Goal: Task Accomplishment & Management: Manage account settings

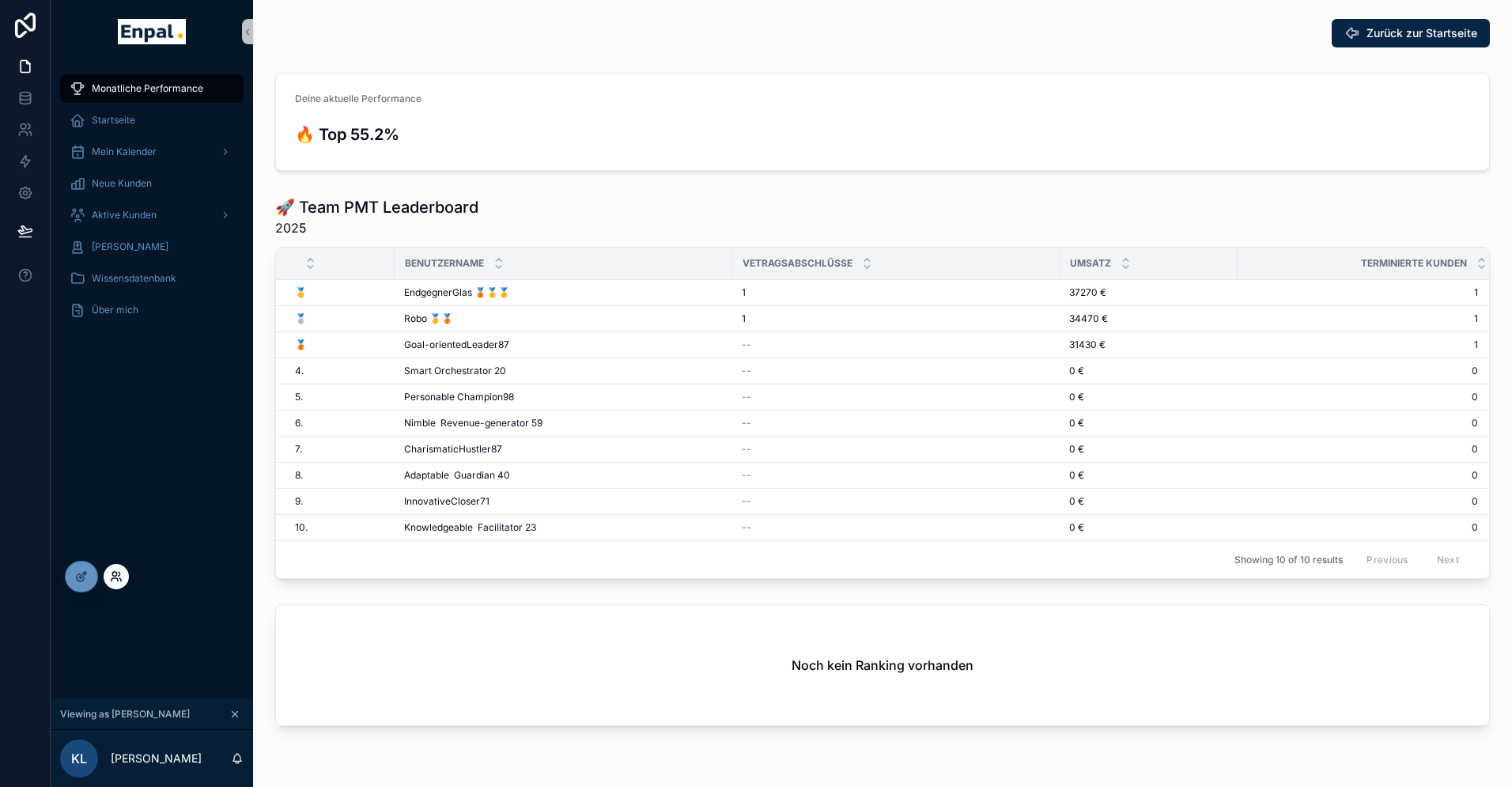
click at [115, 575] on icon at bounding box center [114, 573] width 4 height 4
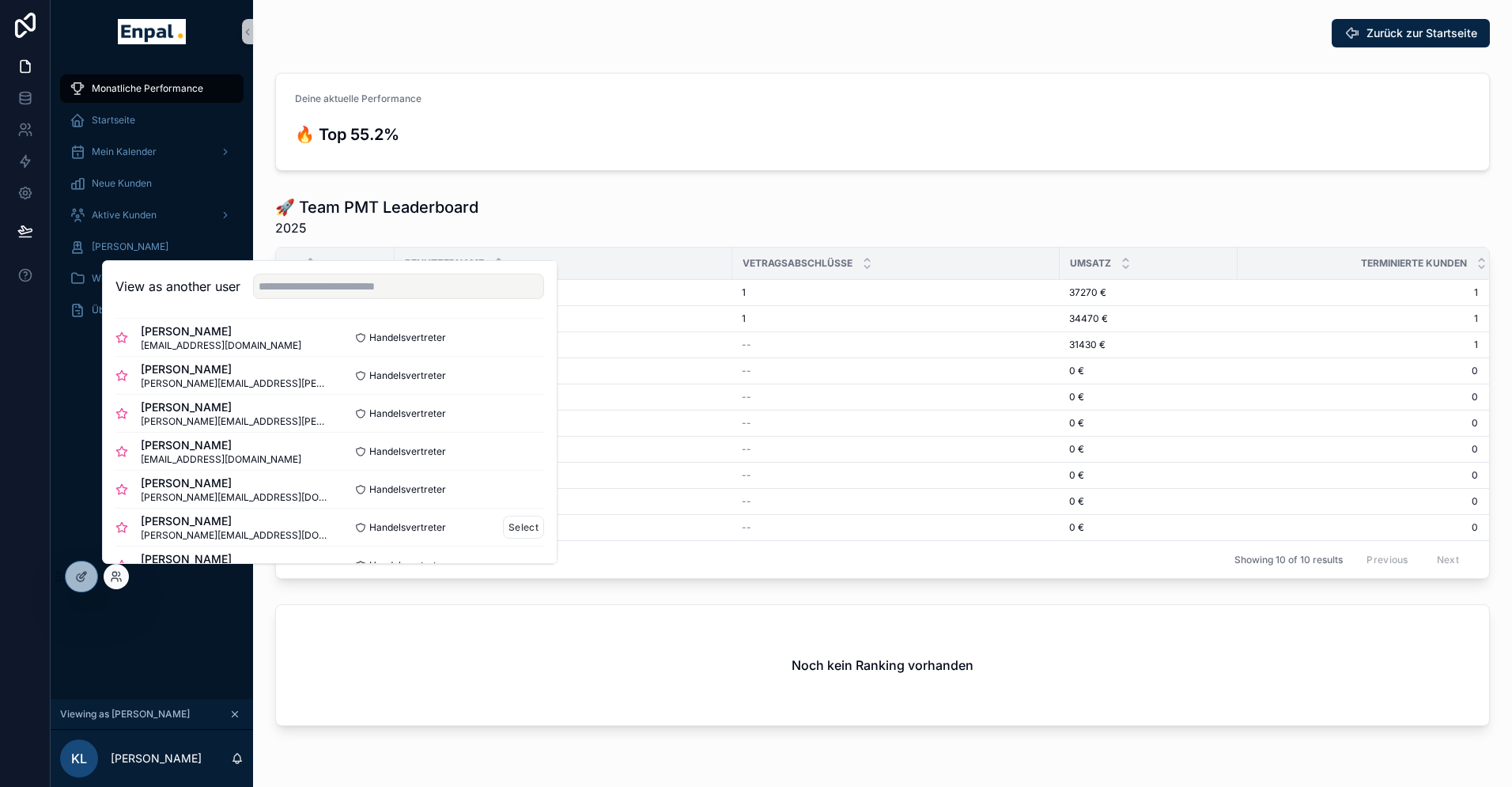
scroll to position [257, 0]
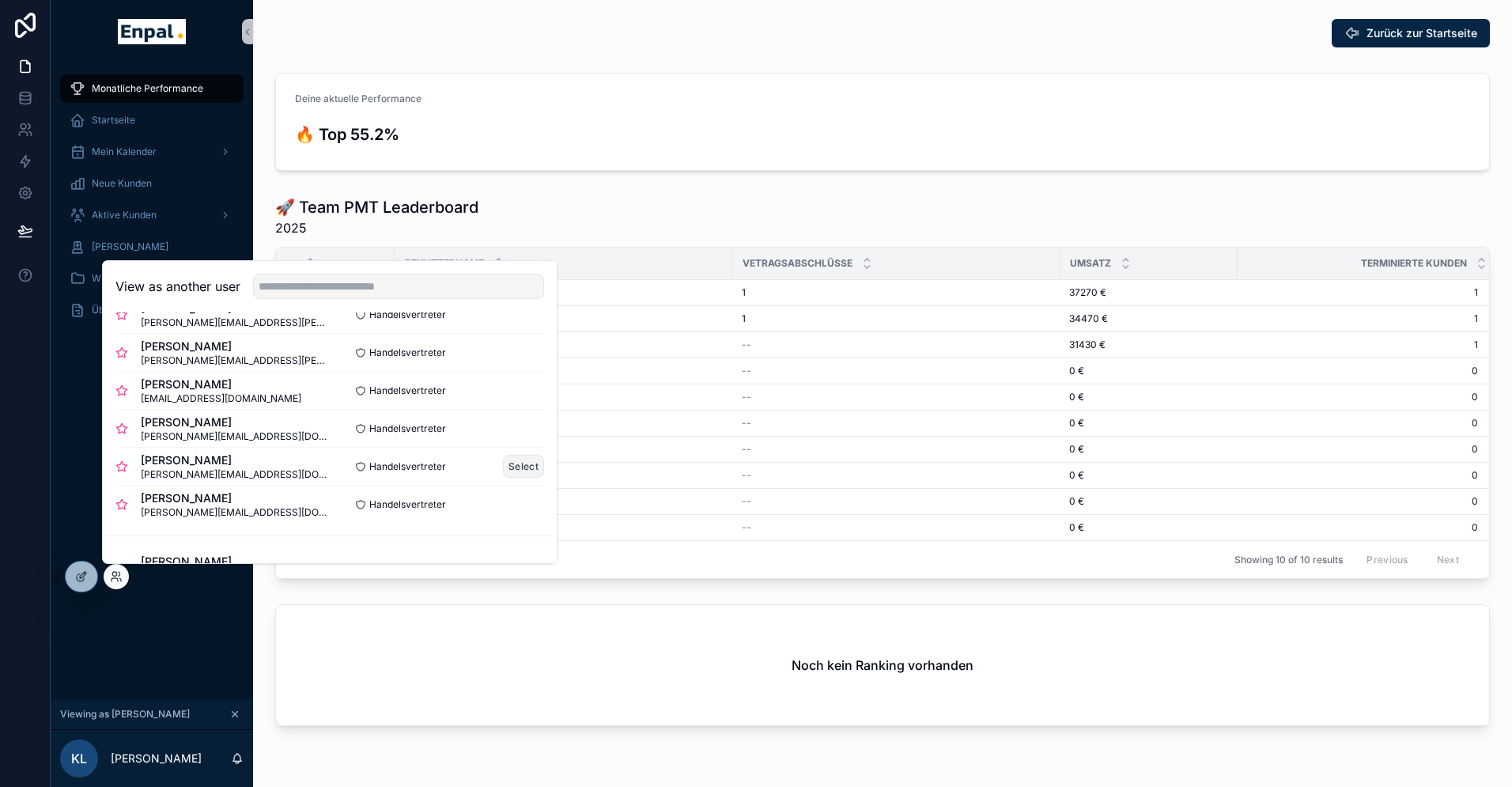
click at [520, 469] on button "Select" at bounding box center [523, 466] width 41 height 23
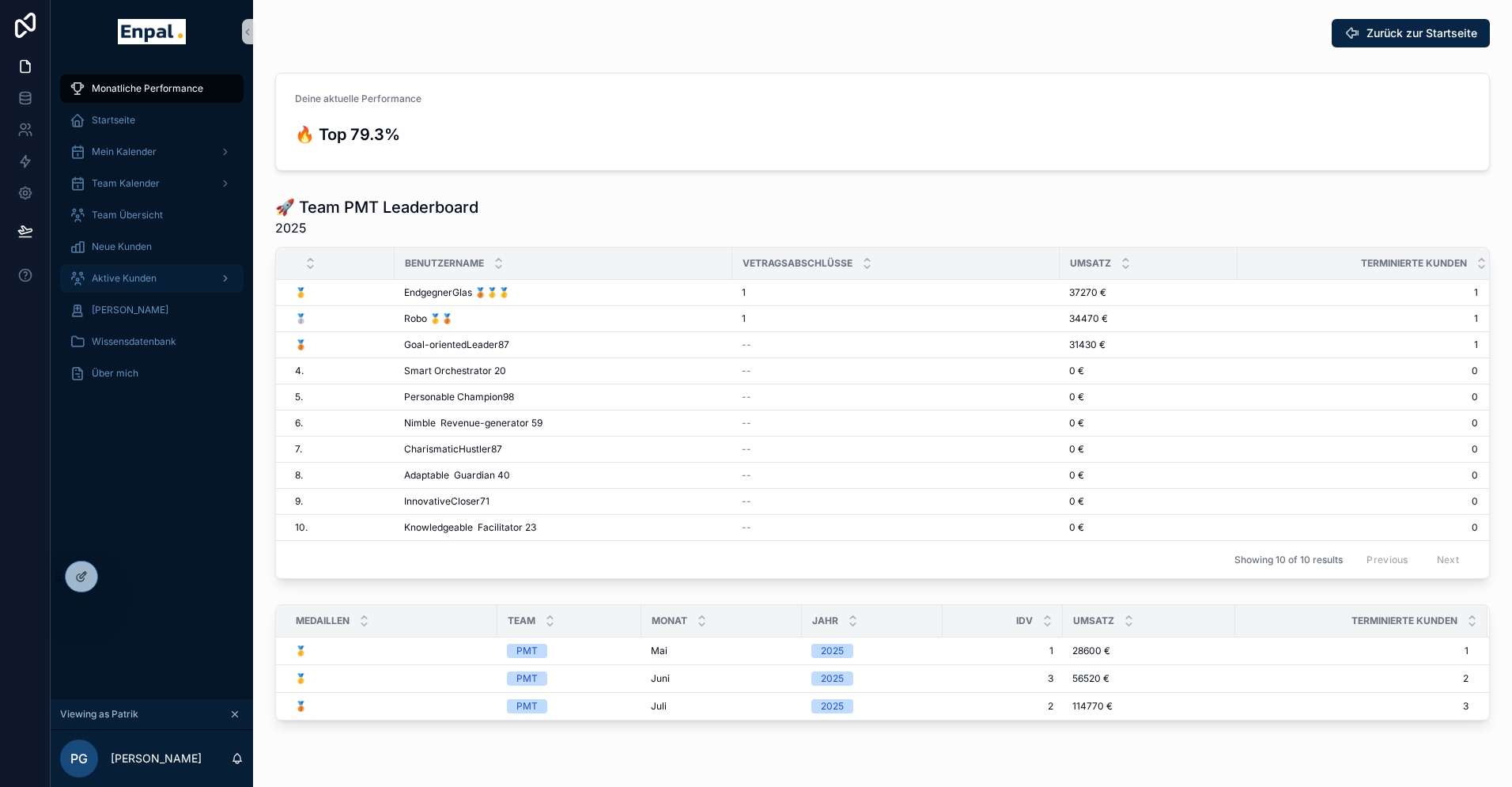
click at [127, 272] on span "Aktive Kunden" at bounding box center [124, 279] width 65 height 13
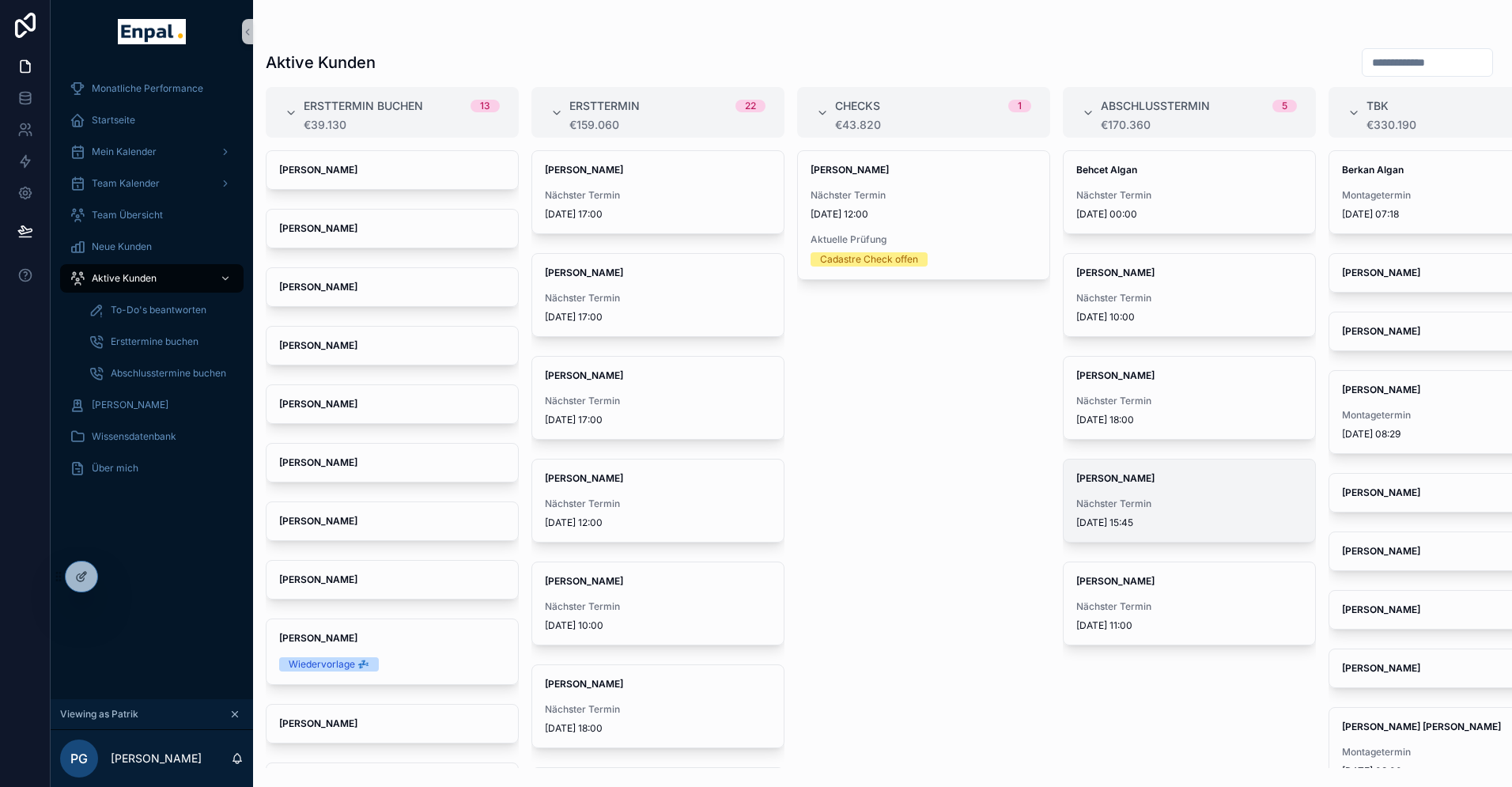
click at [1149, 490] on div "Kathrin Jabs Nächster Termin 29.9.2025 15:45" at bounding box center [1189, 501] width 252 height 83
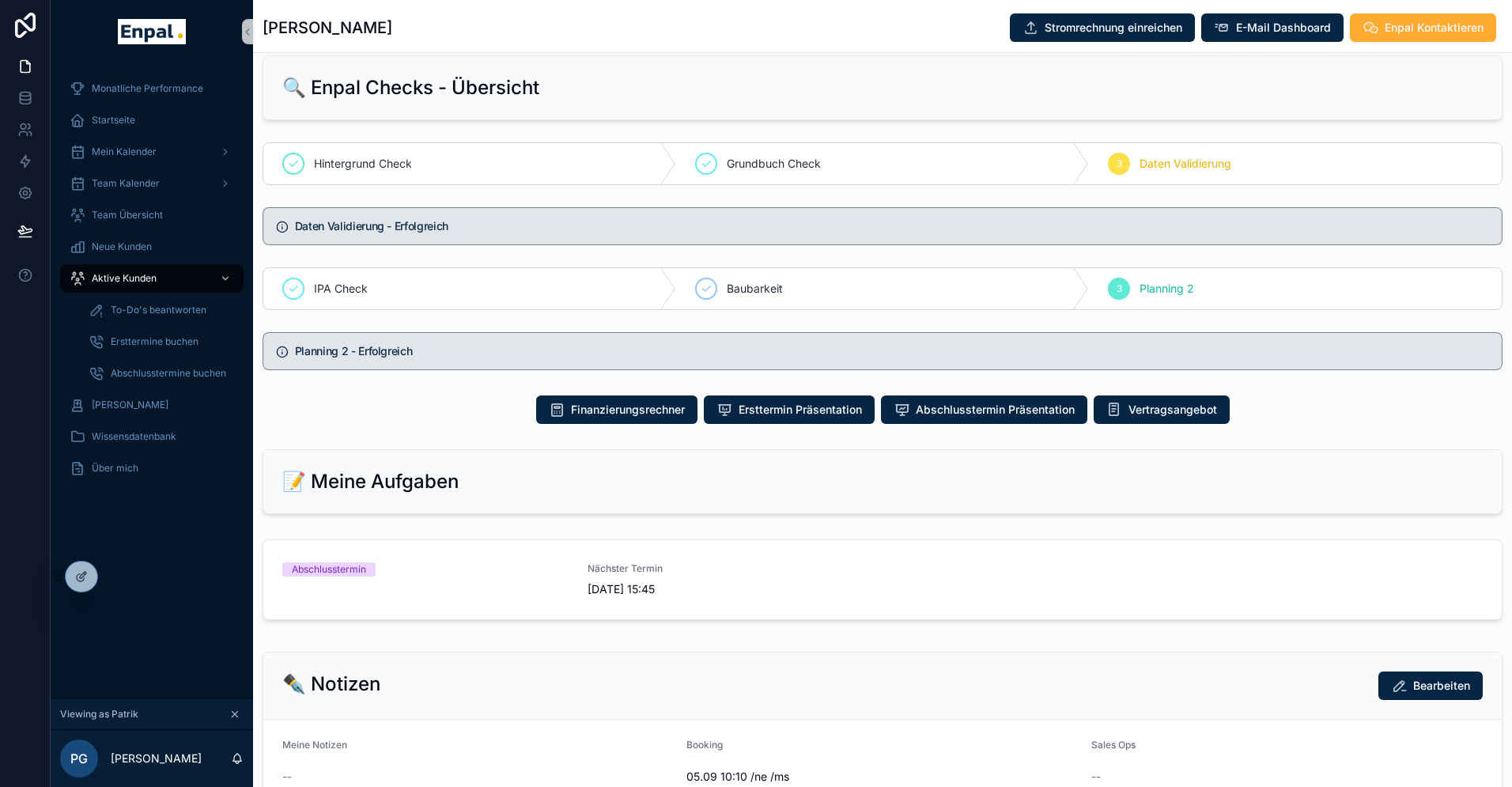
scroll to position [745, 0]
click at [644, 576] on span "Nächster Termin" at bounding box center [731, 569] width 287 height 13
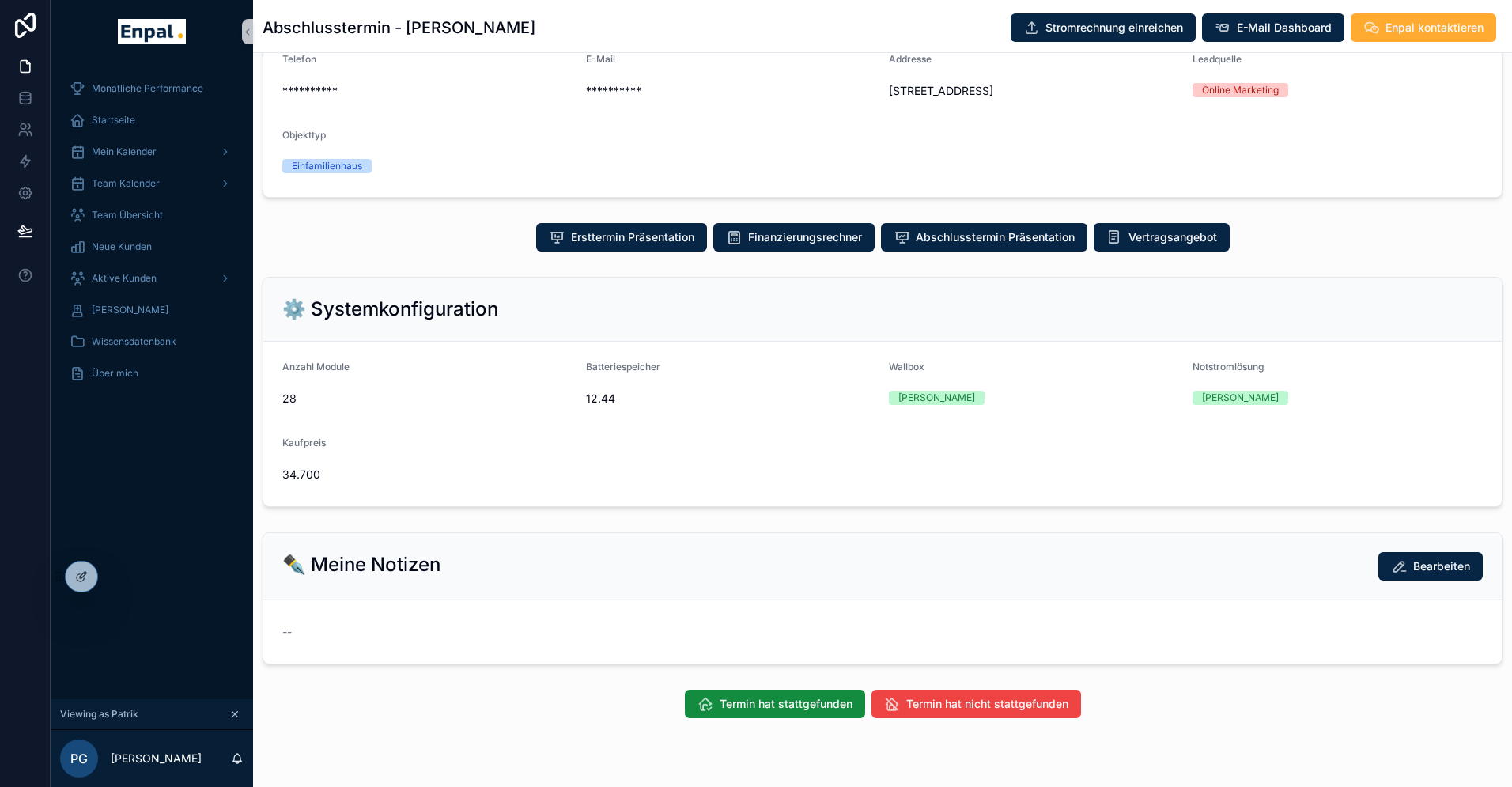
scroll to position [257, 0]
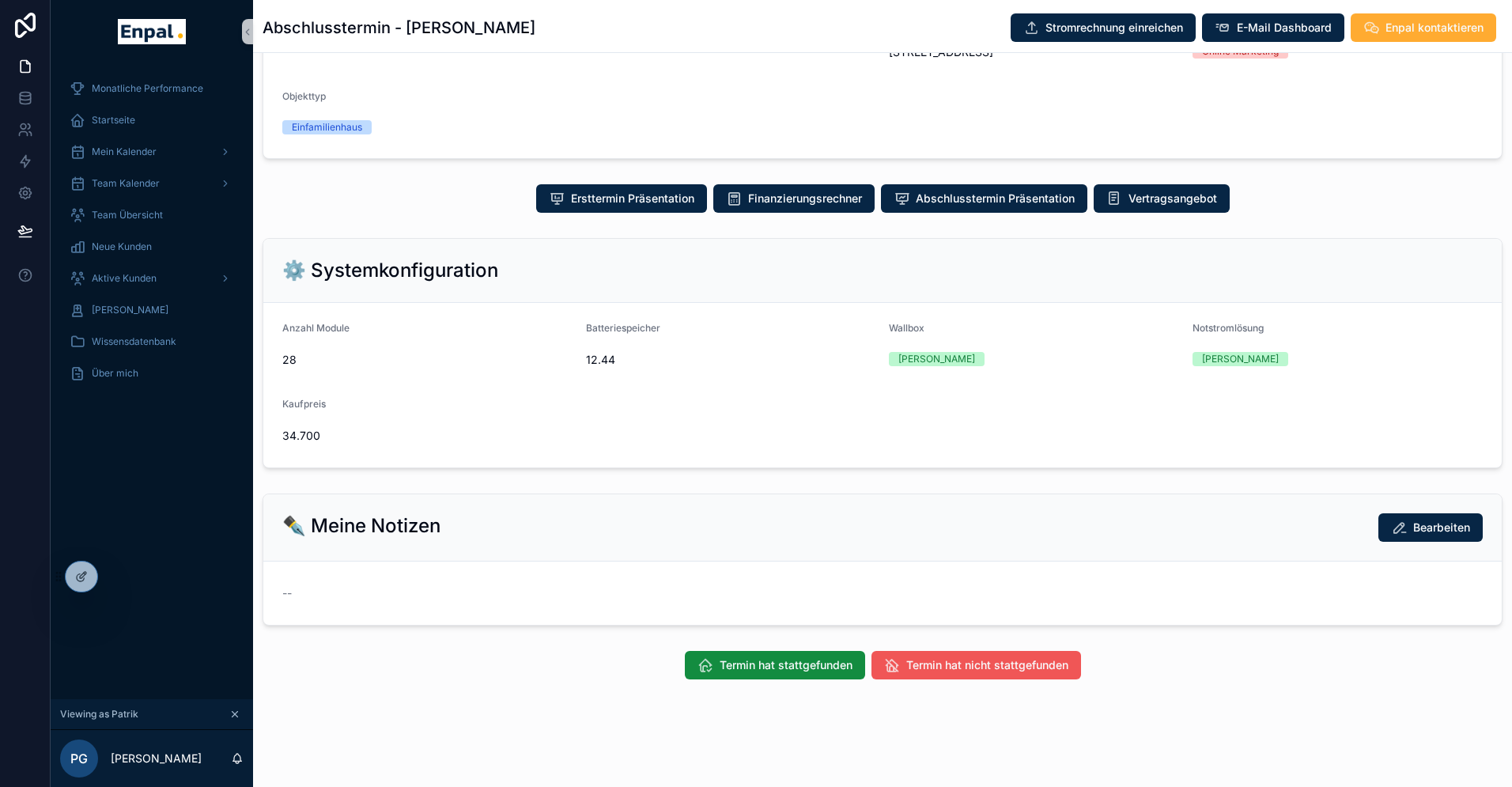
click at [957, 671] on span "Termin hat nicht stattgefunden" at bounding box center [987, 666] width 162 height 16
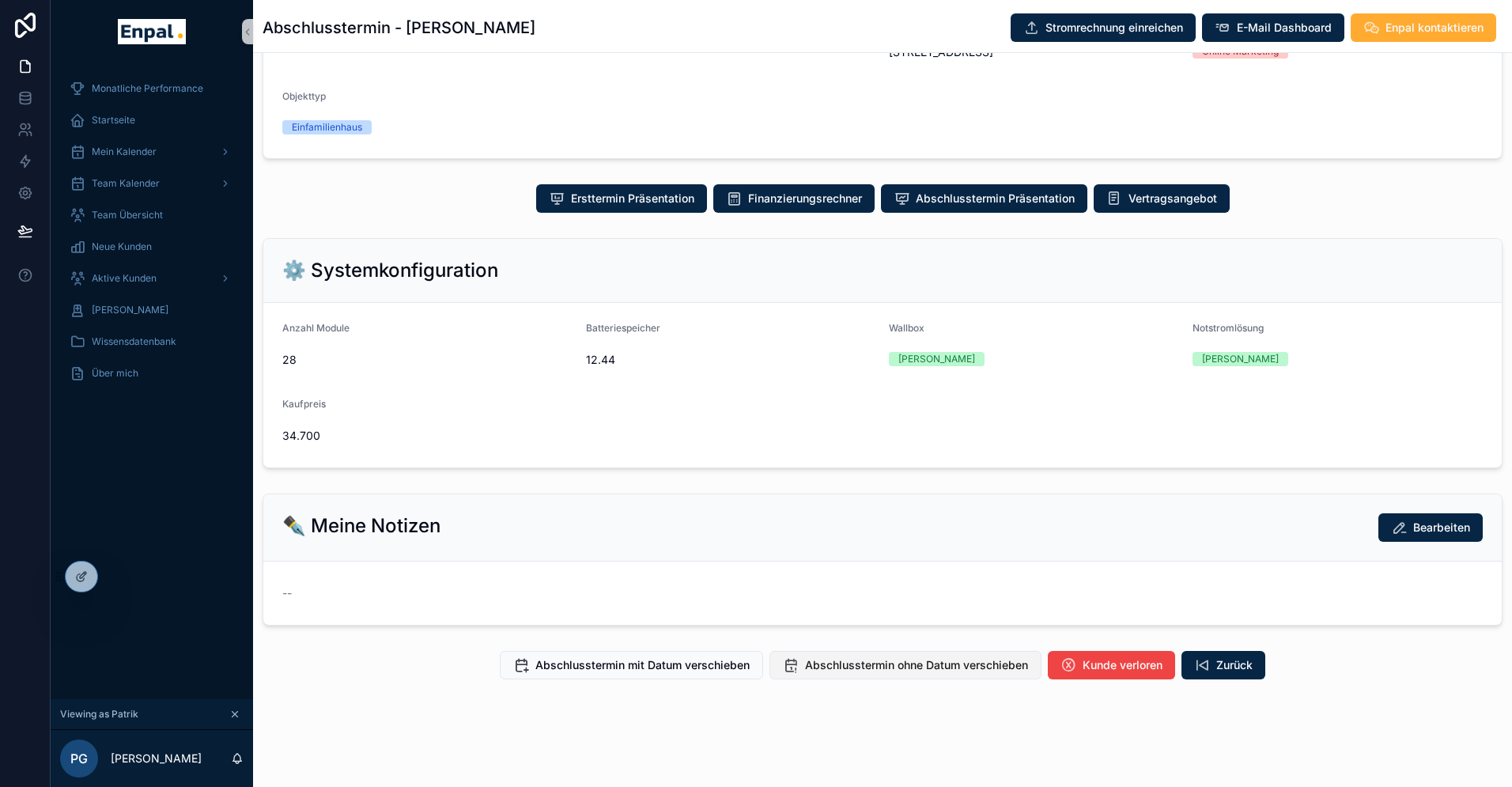
click at [871, 664] on span "Abschlusstermin ohne Datum verschieben" at bounding box center [915, 666] width 223 height 16
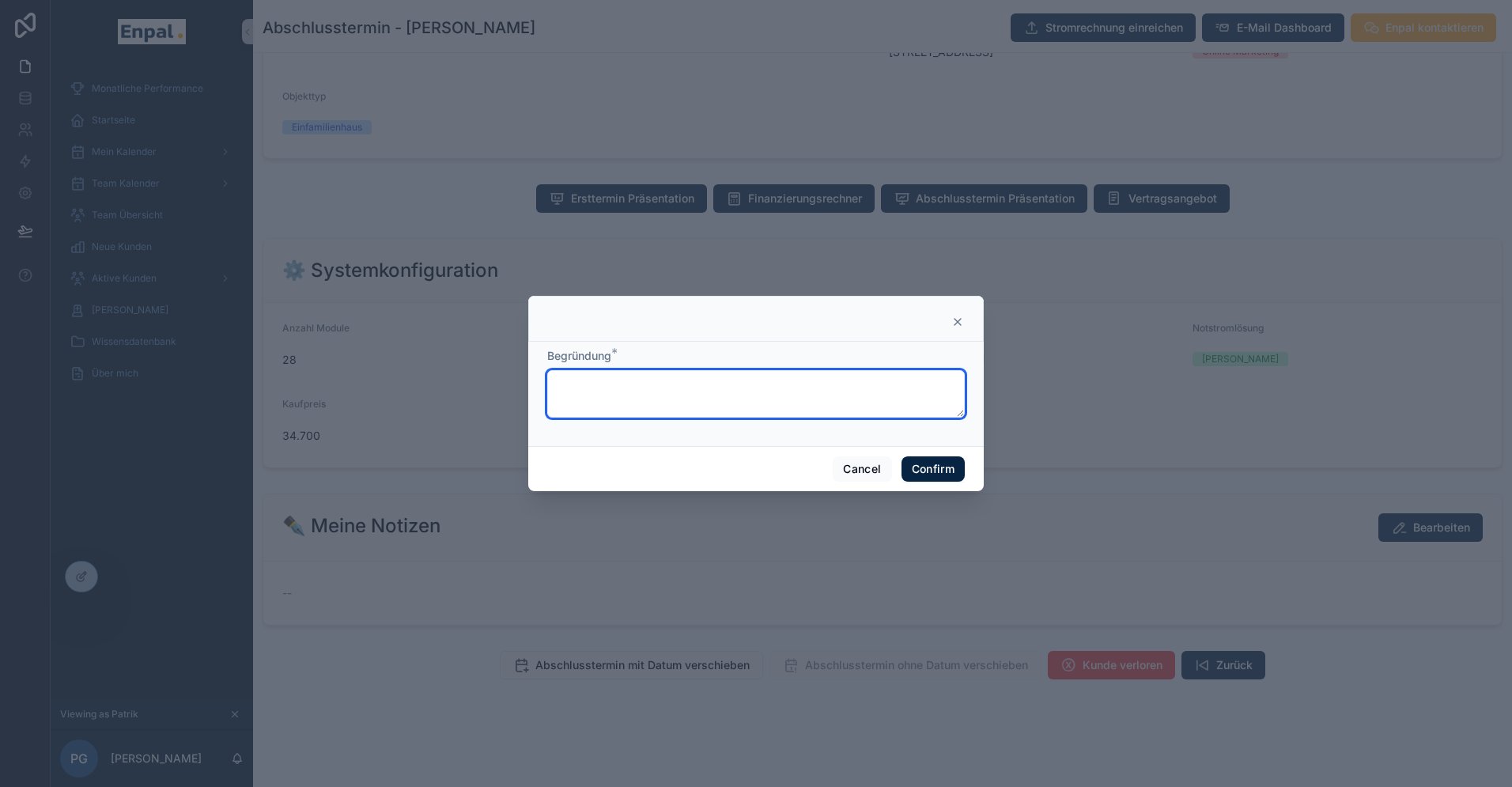
click at [618, 391] on textarea at bounding box center [756, 394] width 418 height 48
paste textarea "**********"
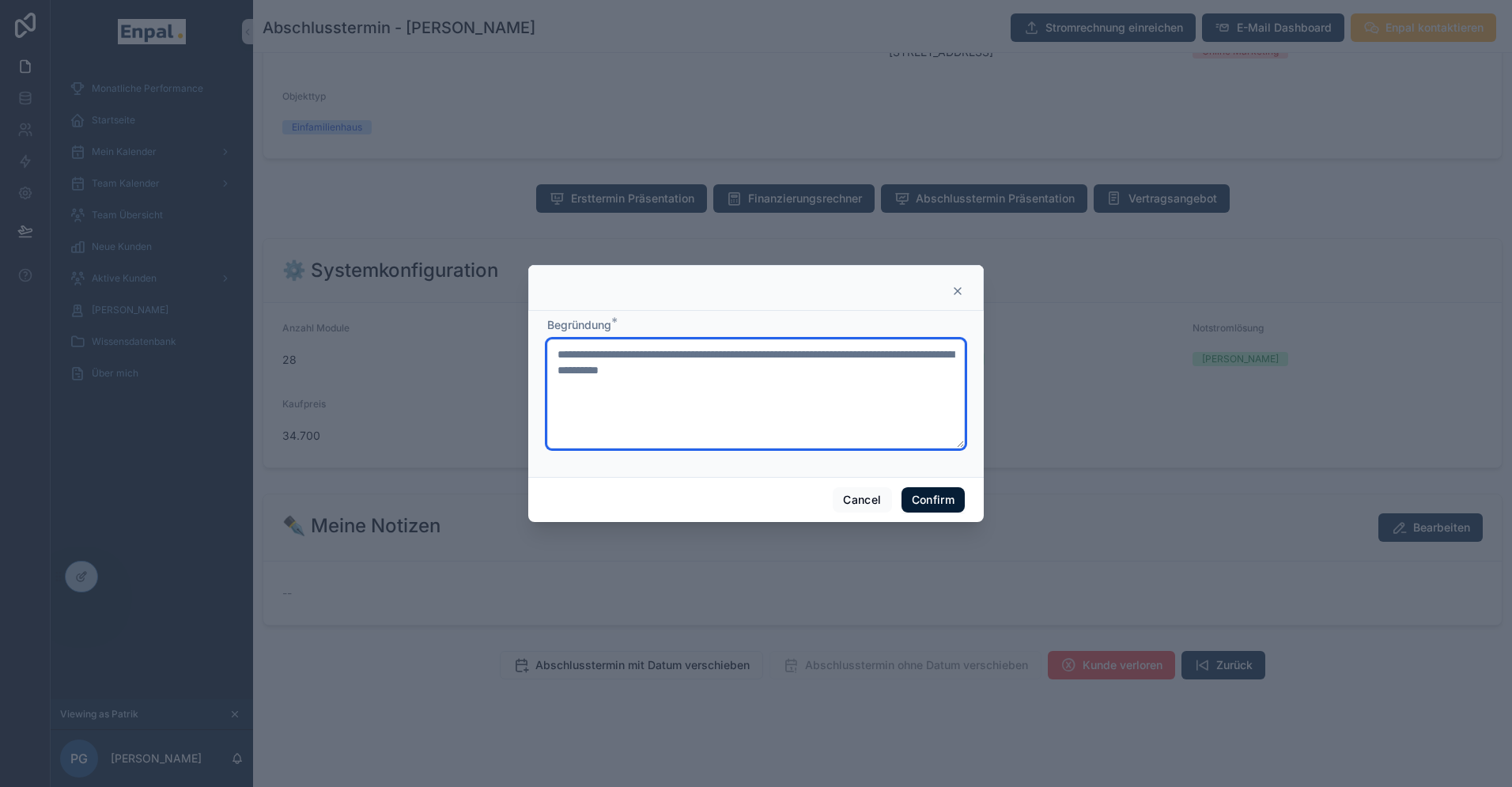
type textarea "**********"
click at [938, 501] on button "Confirm" at bounding box center [933, 500] width 63 height 25
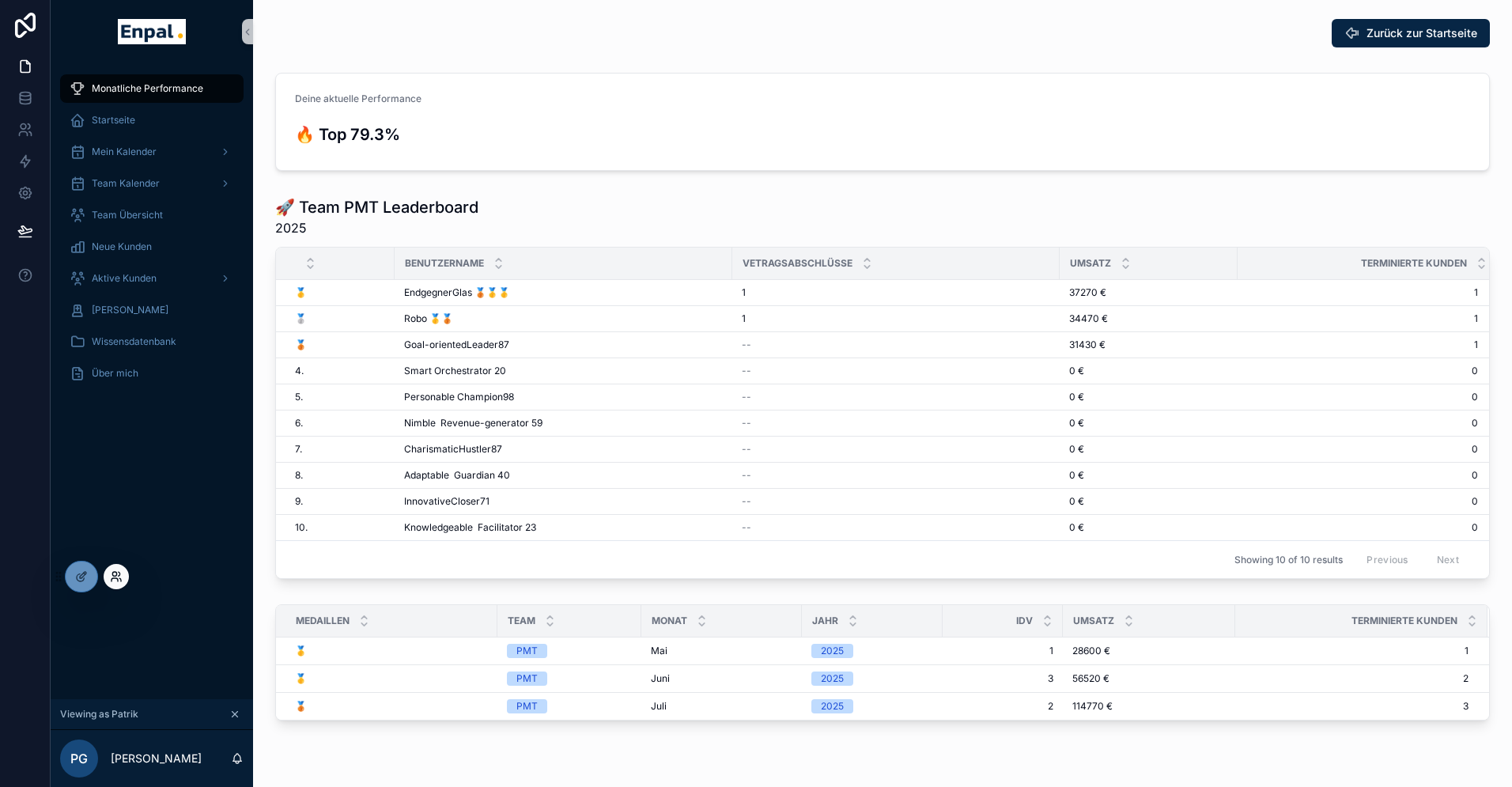
click at [118, 576] on icon at bounding box center [117, 576] width 13 height 13
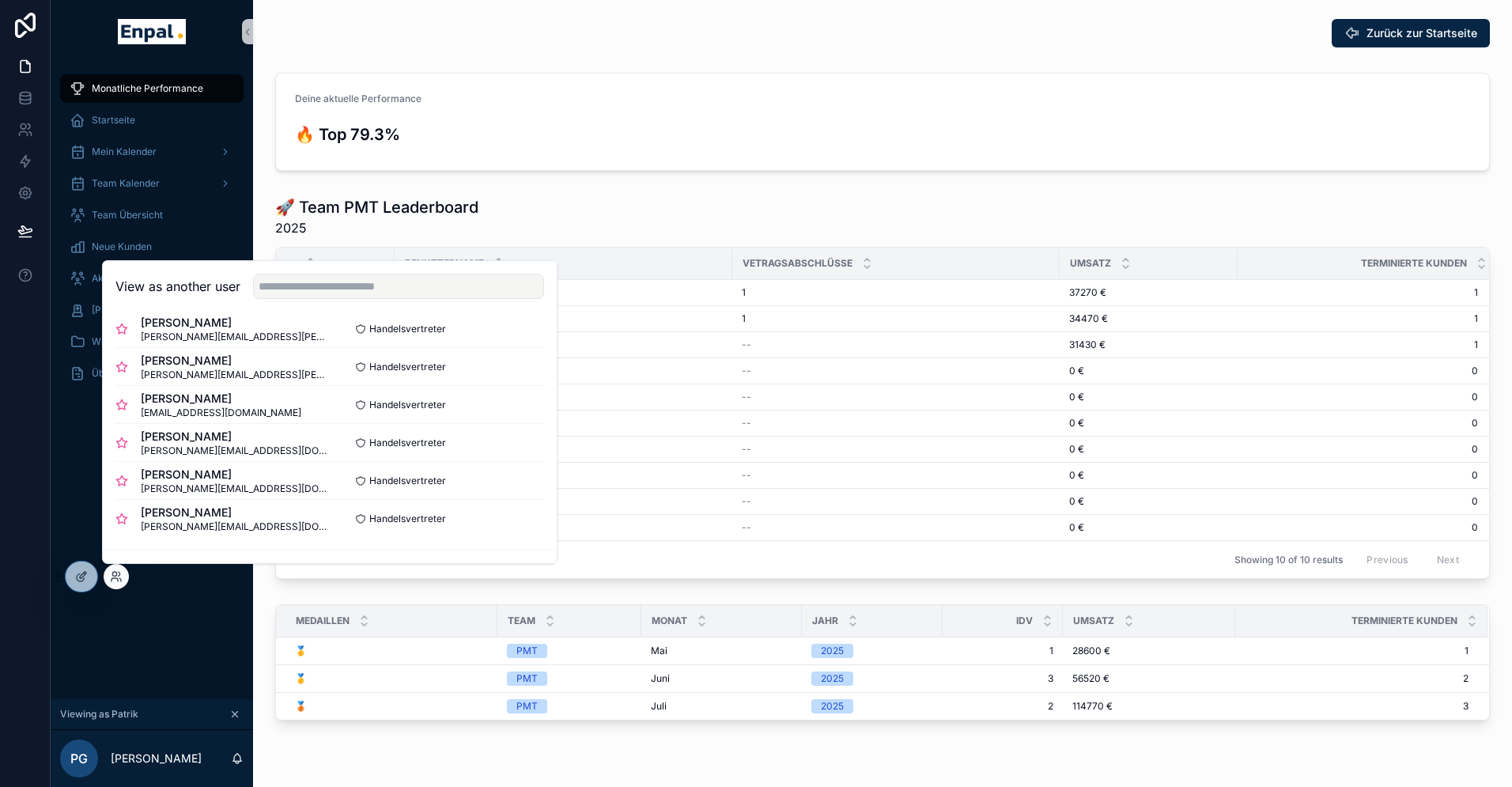
scroll to position [257, 0]
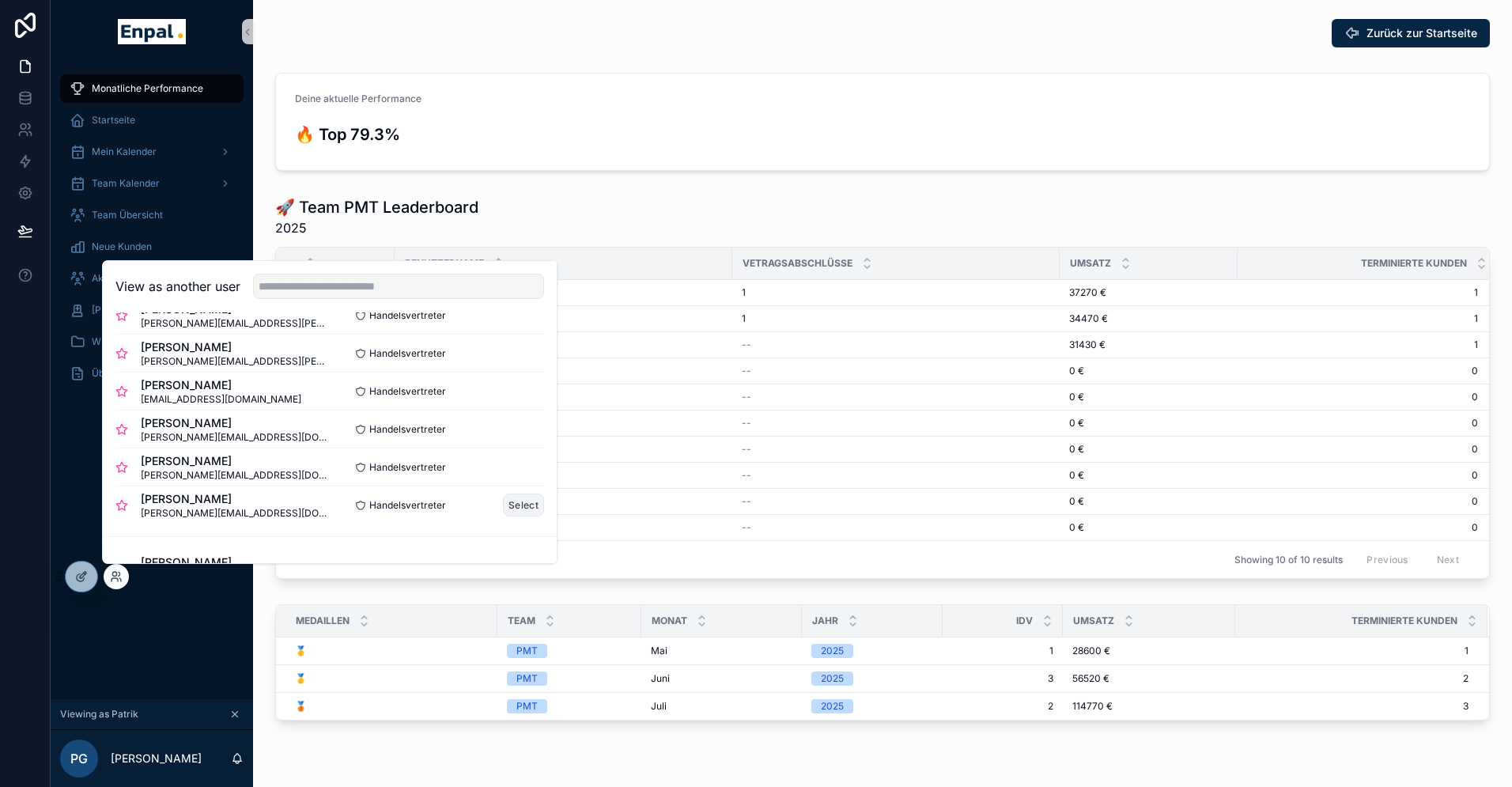
click at [522, 501] on button "Select" at bounding box center [523, 505] width 41 height 23
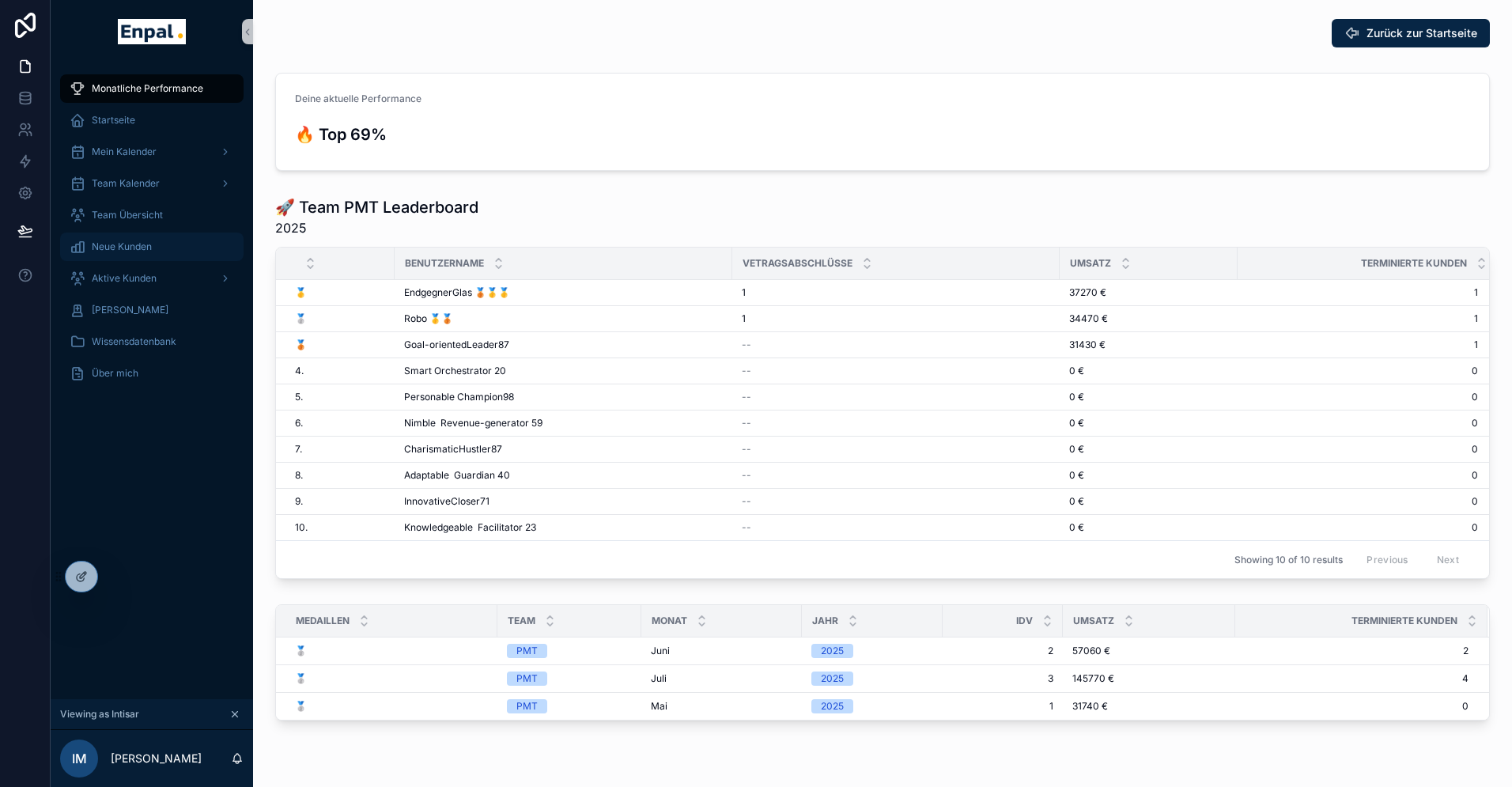
click at [144, 245] on span "Neue Kunden" at bounding box center [121, 247] width 60 height 13
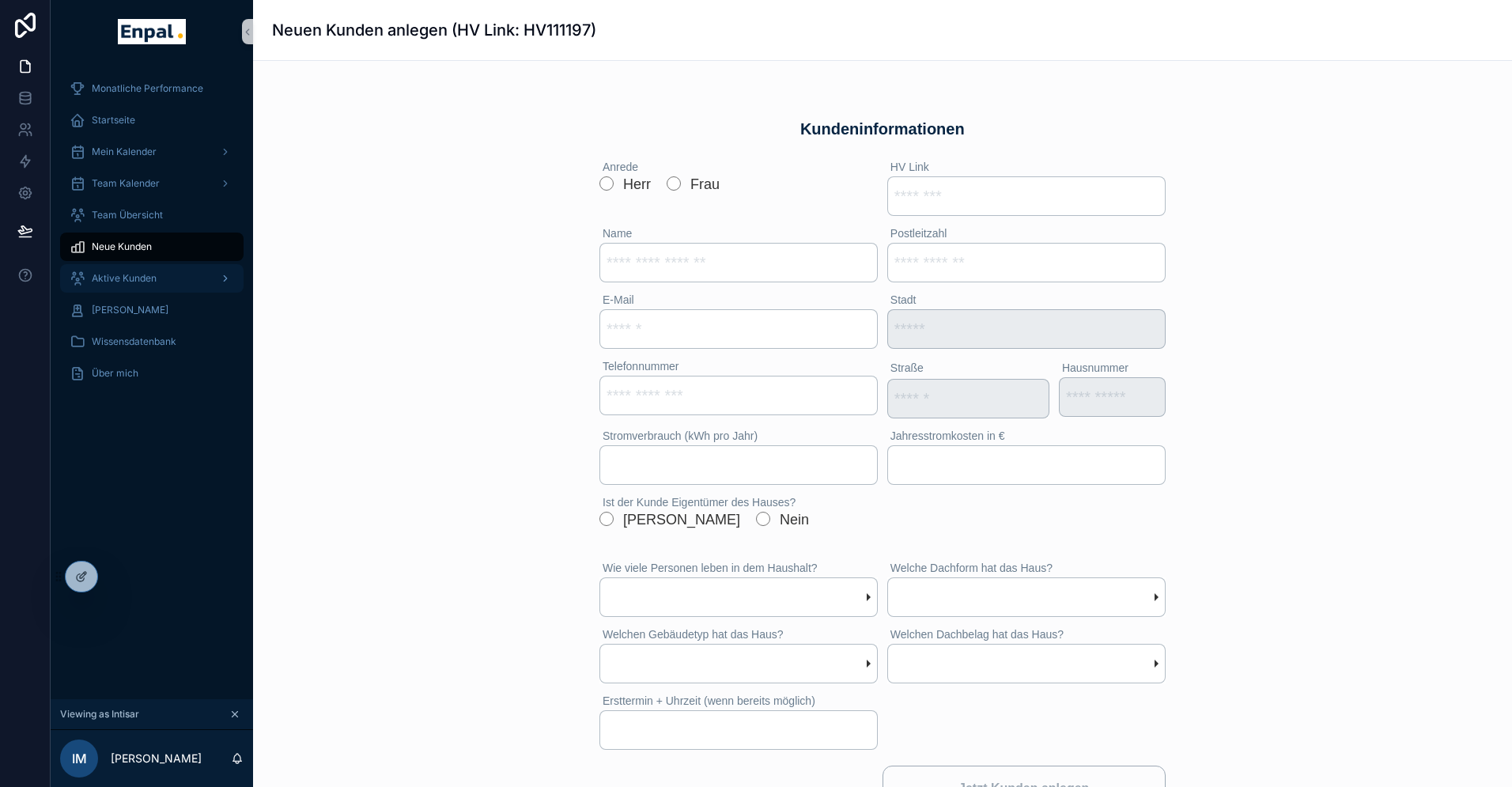
click at [133, 279] on span "Aktive Kunden" at bounding box center [124, 279] width 65 height 13
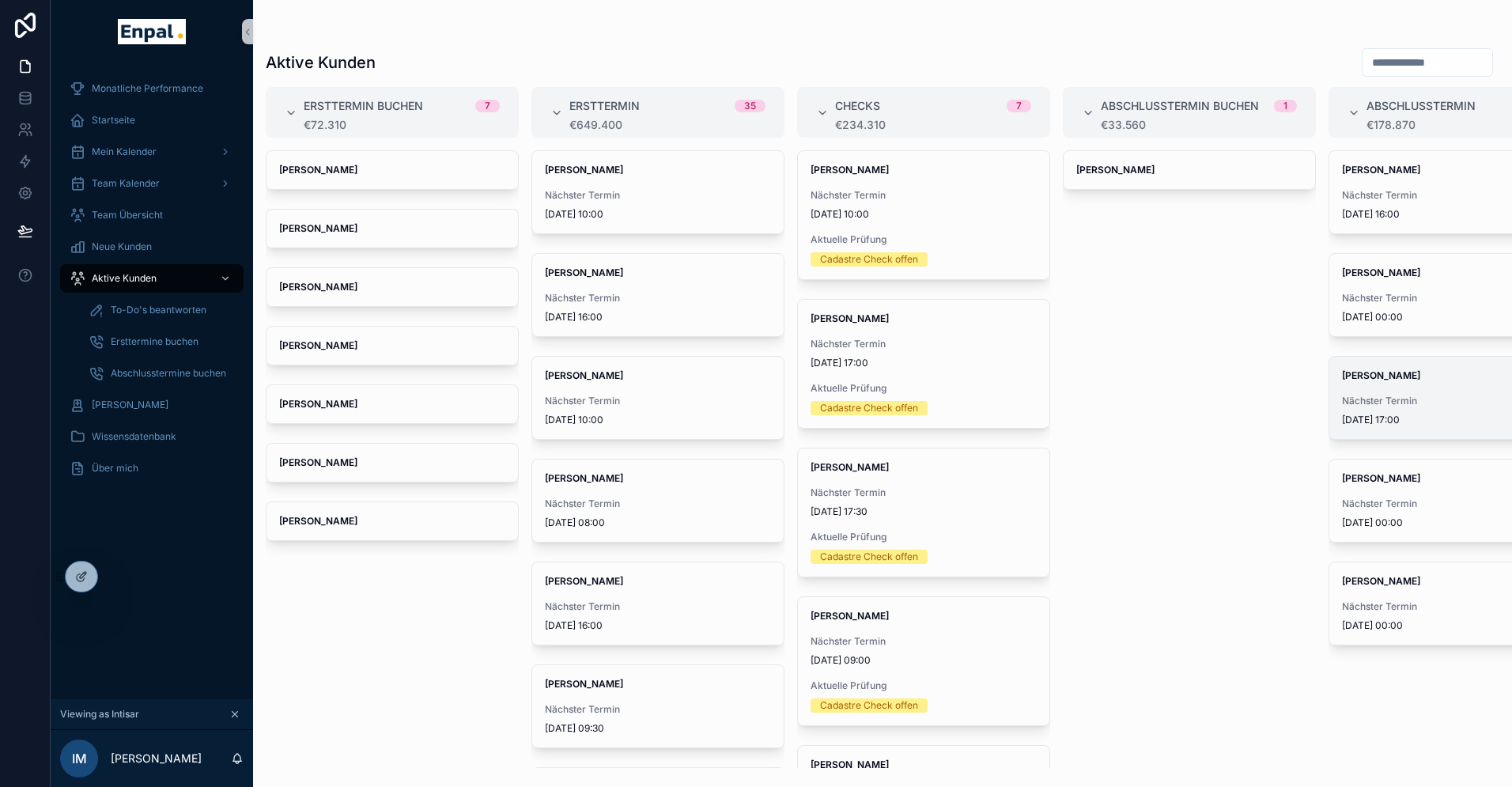
click at [1357, 382] on div "[PERSON_NAME] Nächster Termin [DATE] 17:00" at bounding box center [1455, 398] width 252 height 83
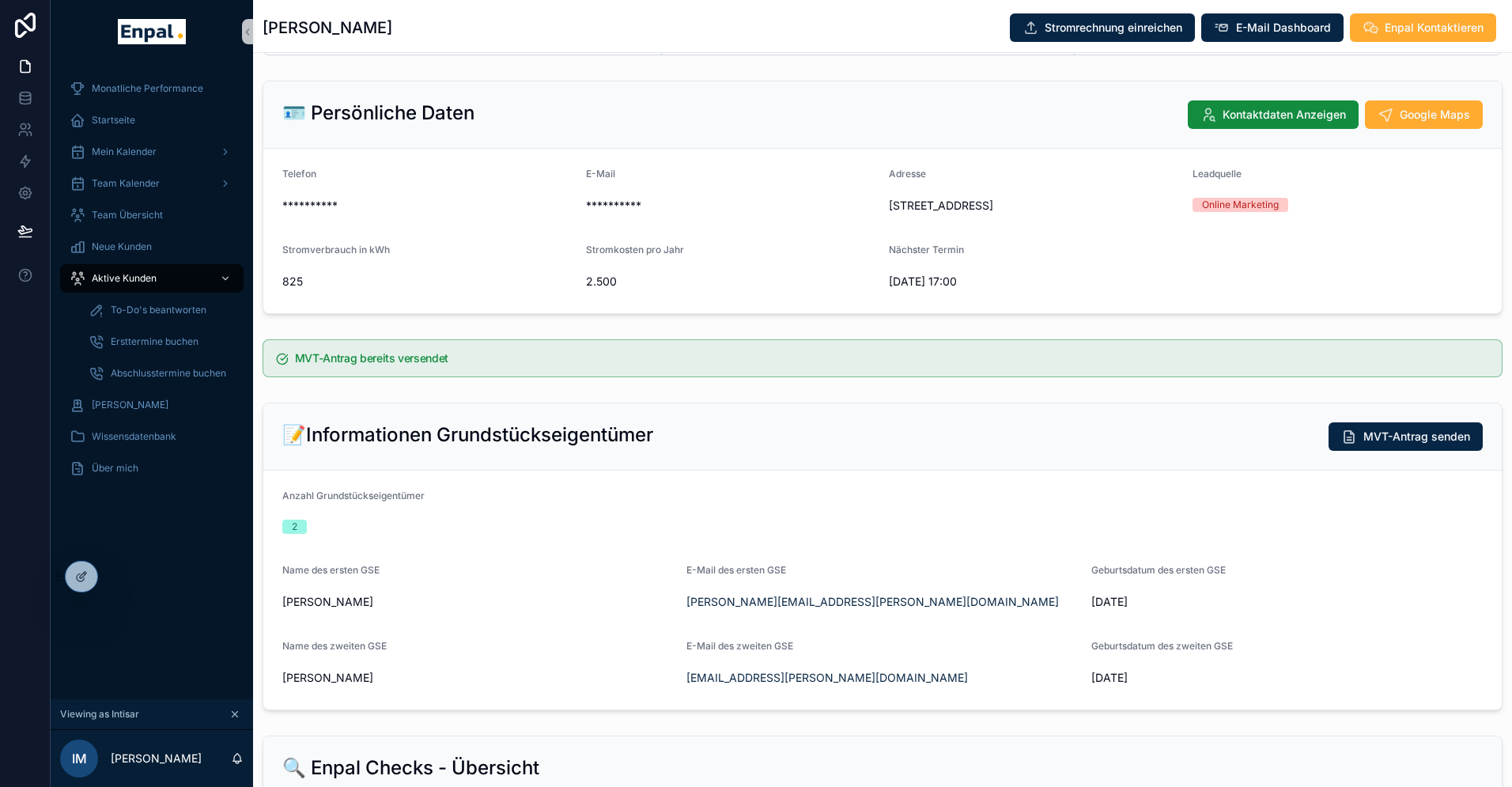
scroll to position [66, 0]
click at [119, 535] on div "Monatliche Performance Startseite Mein Kalender Team Kalender Team Übersicht Ne…" at bounding box center [152, 381] width 202 height 636
